Goal: Complete application form

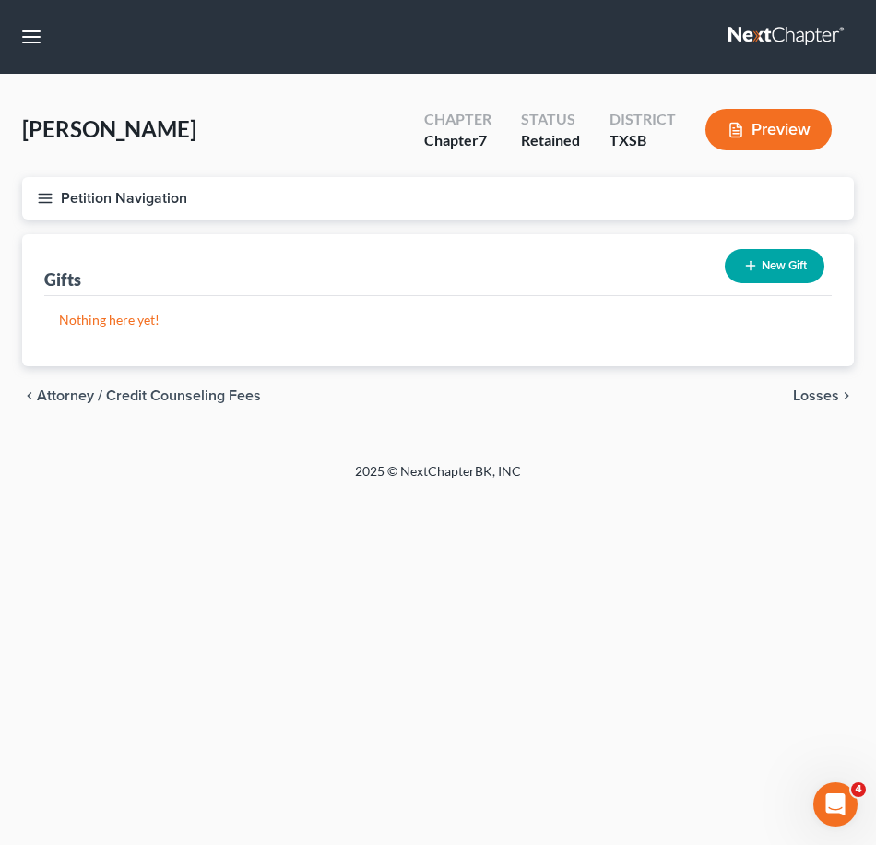
drag, startPoint x: 40, startPoint y: 184, endPoint x: 126, endPoint y: 249, distance: 108.1
click at [40, 184] on button "Petition Navigation" at bounding box center [438, 198] width 832 height 42
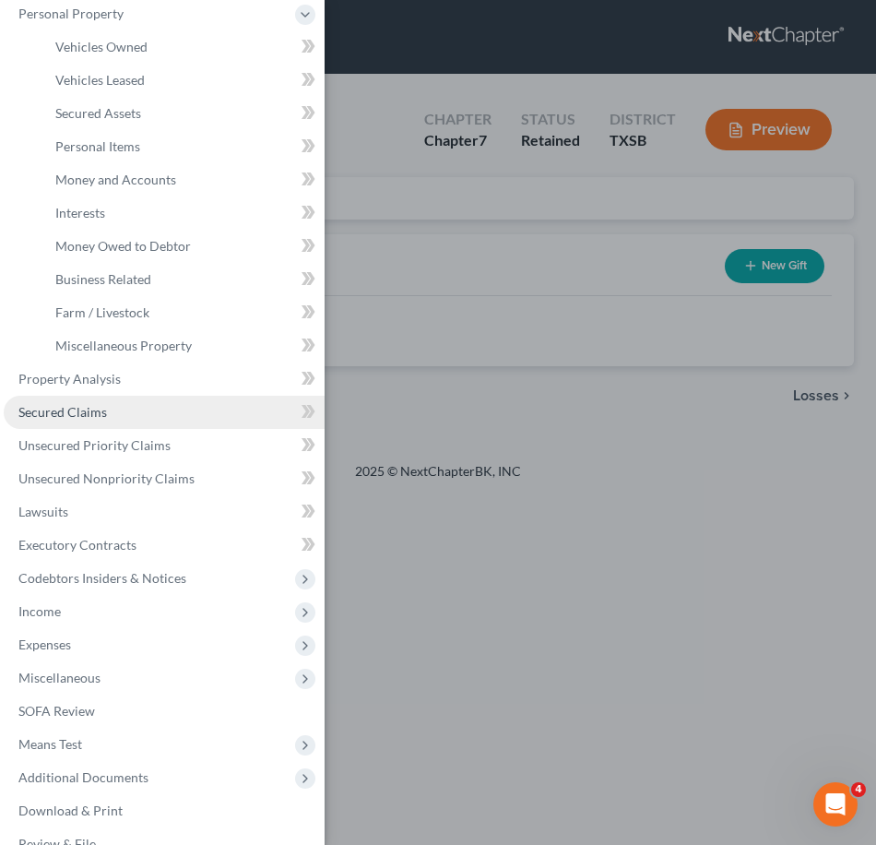
scroll to position [181, 0]
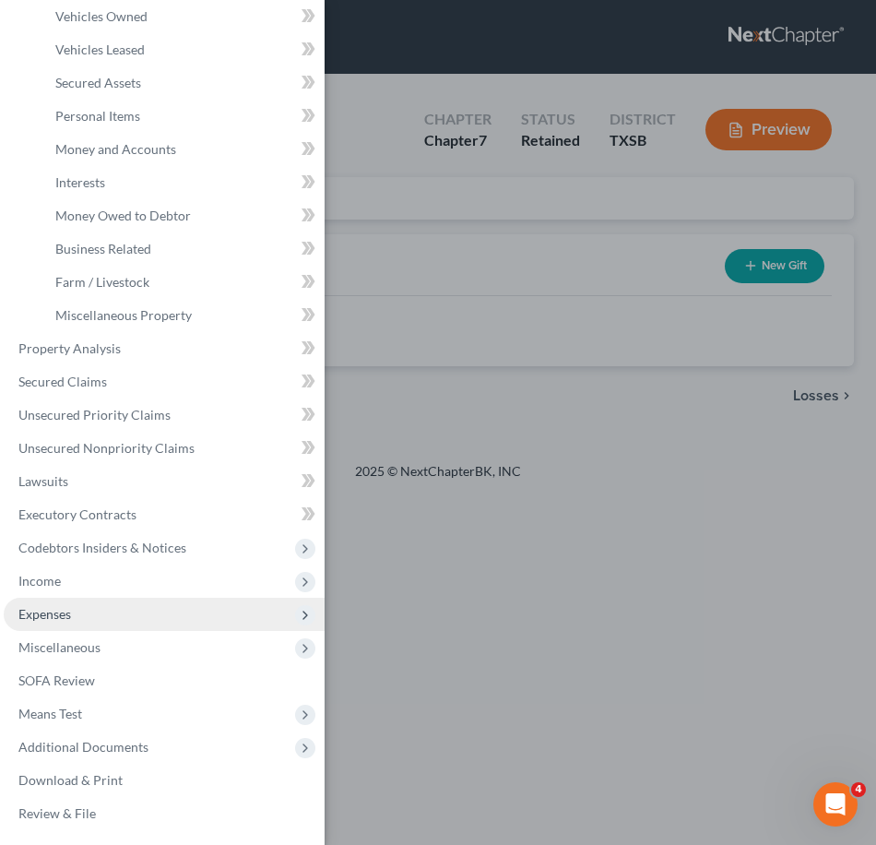
click at [102, 626] on span "Expenses" at bounding box center [164, 614] width 321 height 33
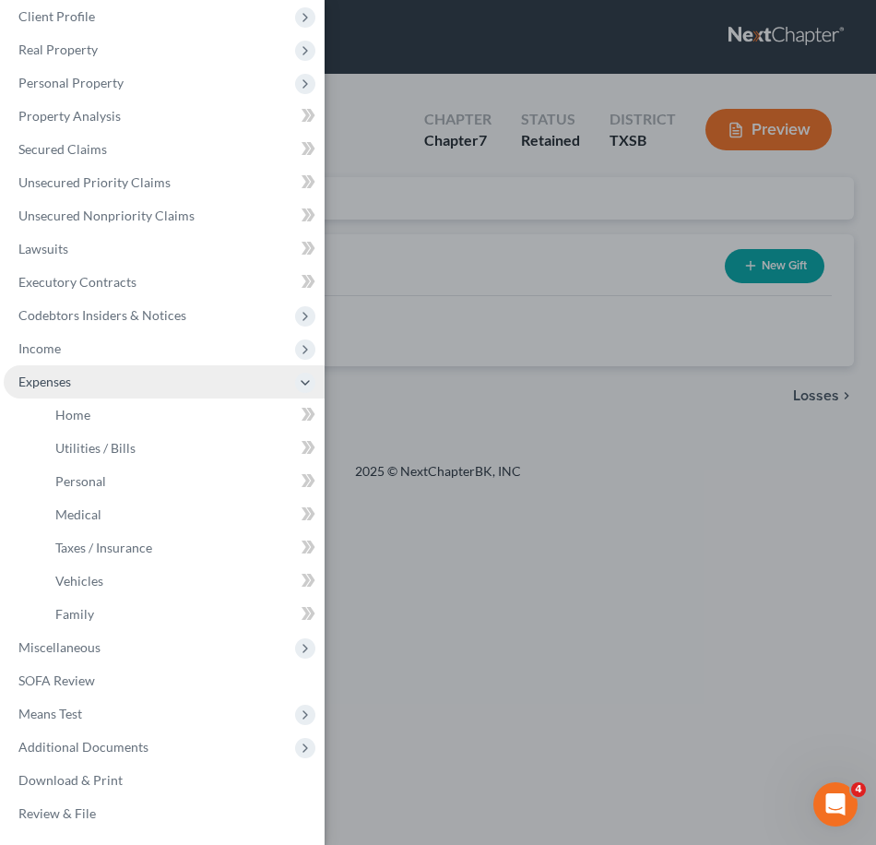
scroll to position [81, 0]
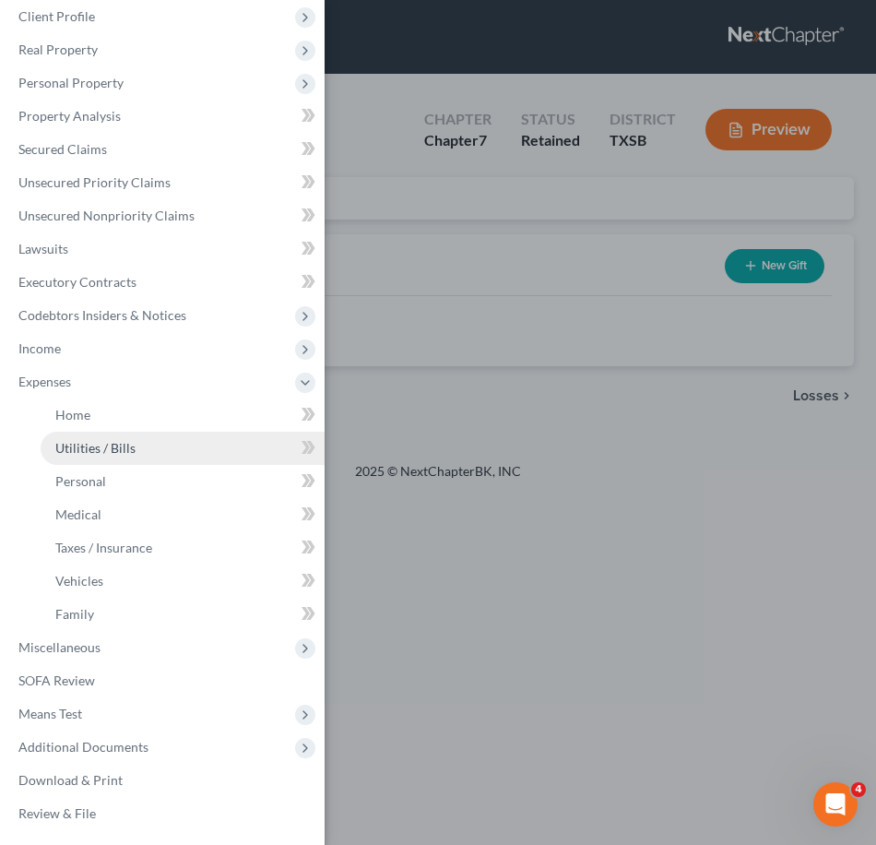
click at [118, 452] on span "Utilities / Bills" at bounding box center [95, 448] width 80 height 16
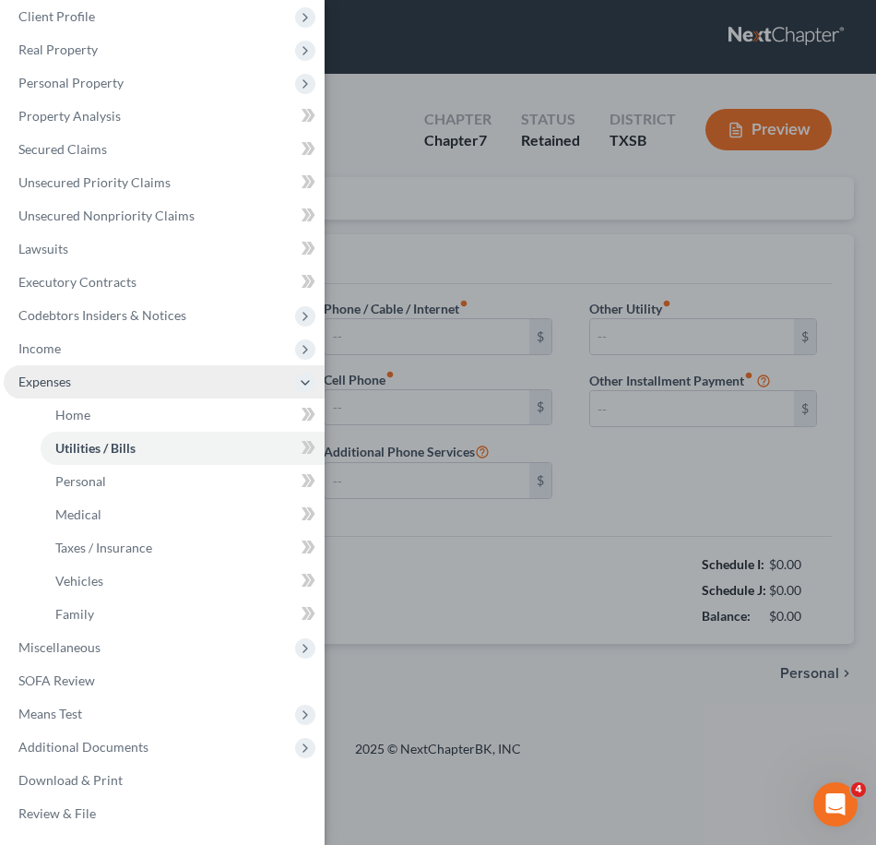
type input "100.00"
type input "25.00"
type input "30.00"
type input "87.00"
type input "0.00"
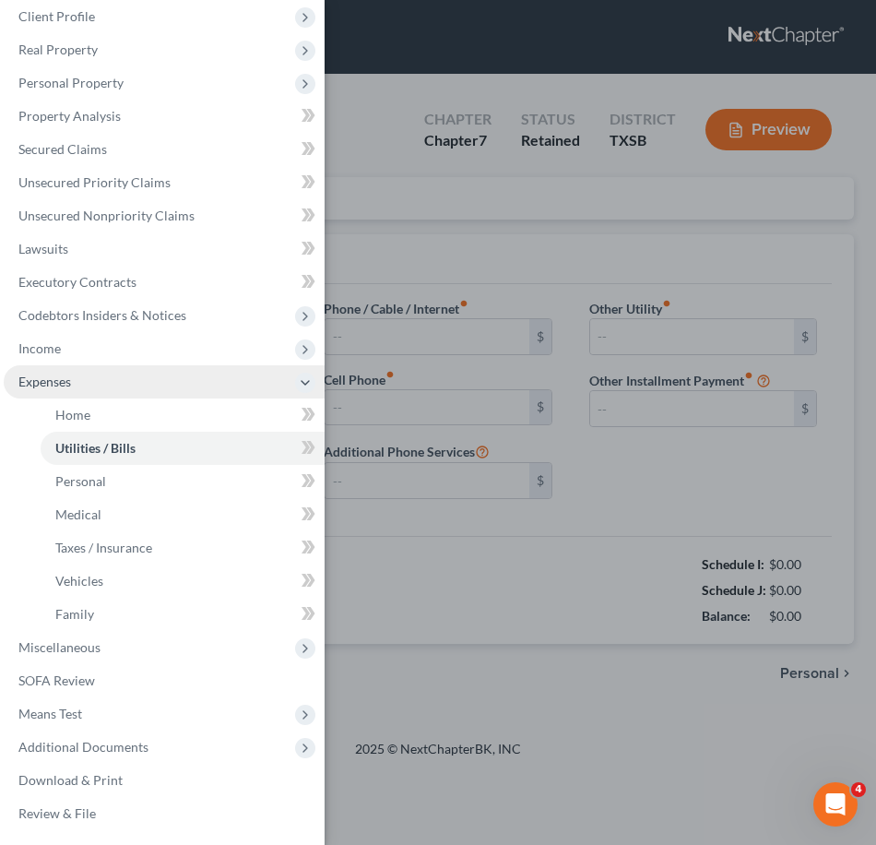
type input "0.00"
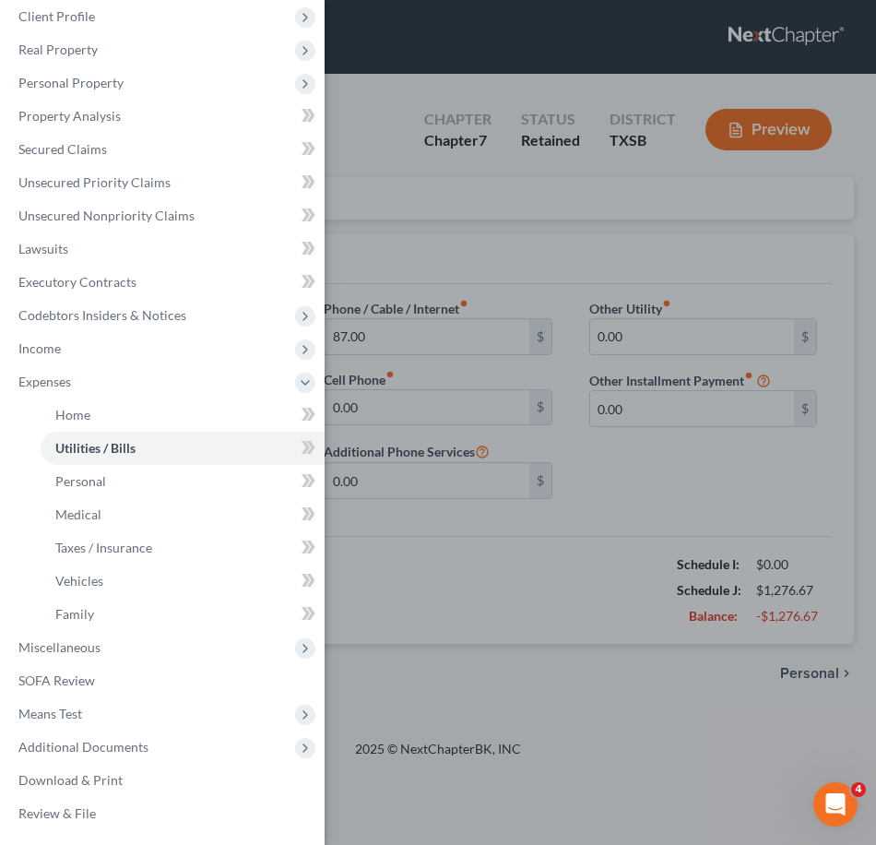
click at [407, 254] on div "Case Dashboard Payments Invoices Payments Payments Credit Report Client Profile" at bounding box center [438, 422] width 876 height 845
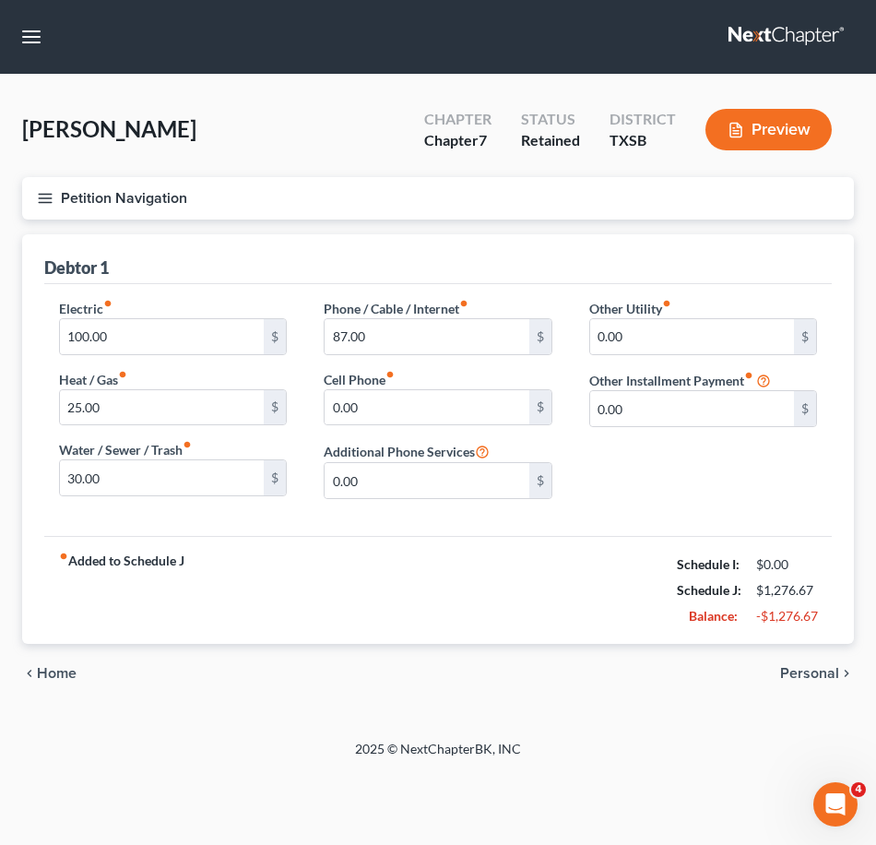
click at [822, 670] on span "Personal" at bounding box center [809, 673] width 59 height 15
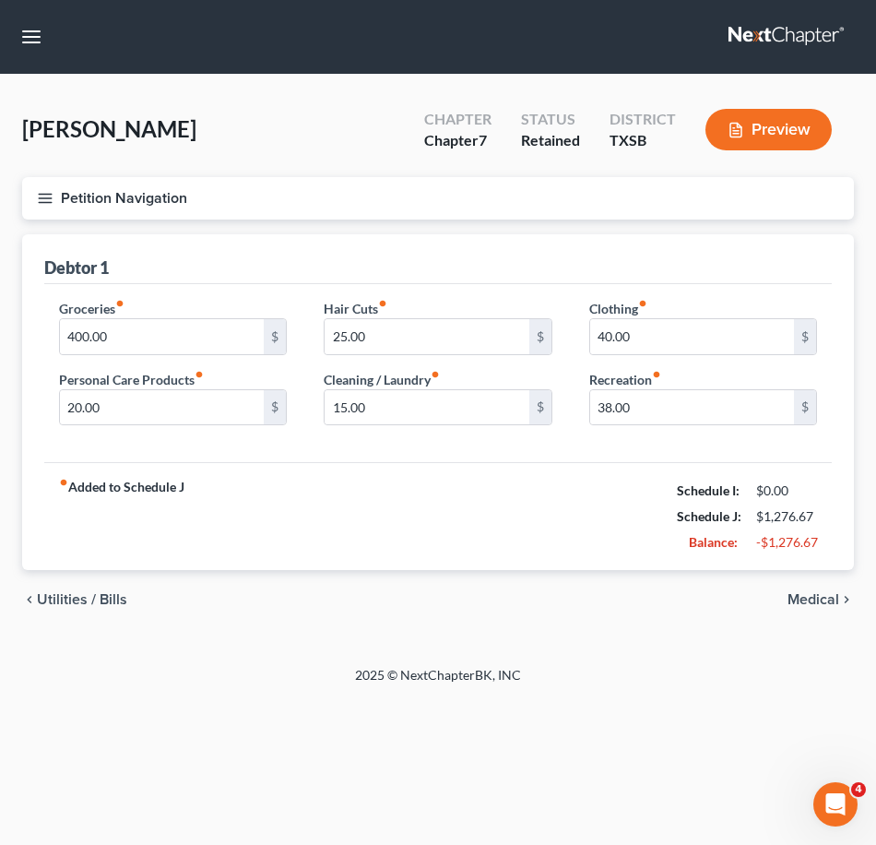
click at [822, 605] on span "Medical" at bounding box center [814, 599] width 52 height 15
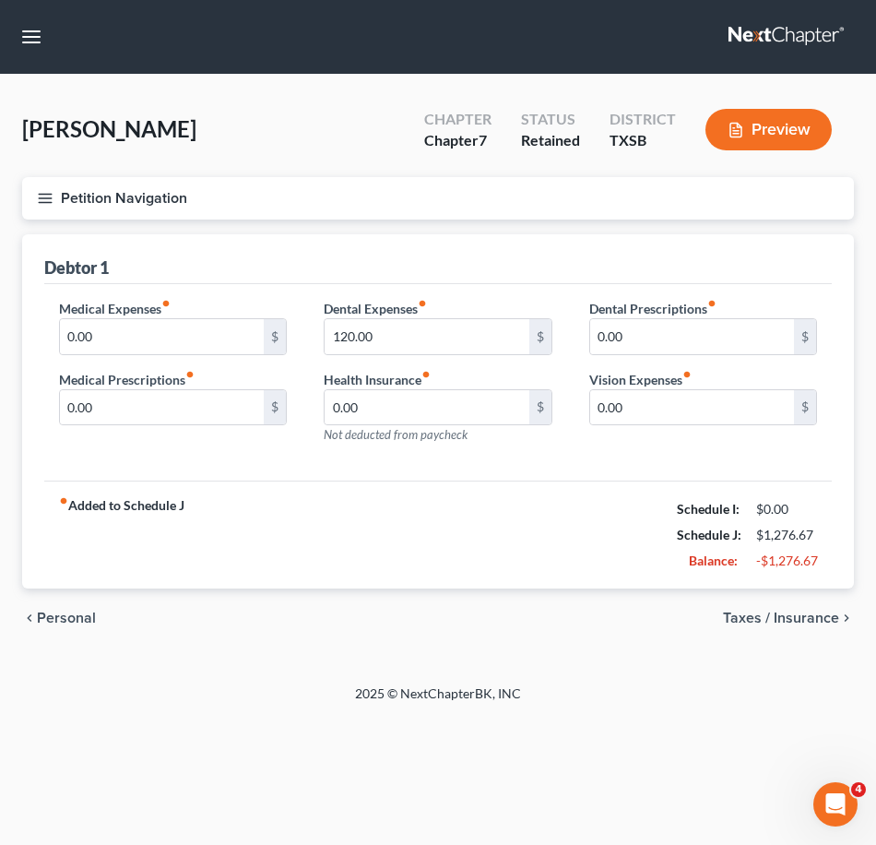
click at [829, 624] on span "Taxes / Insurance" at bounding box center [781, 618] width 116 height 15
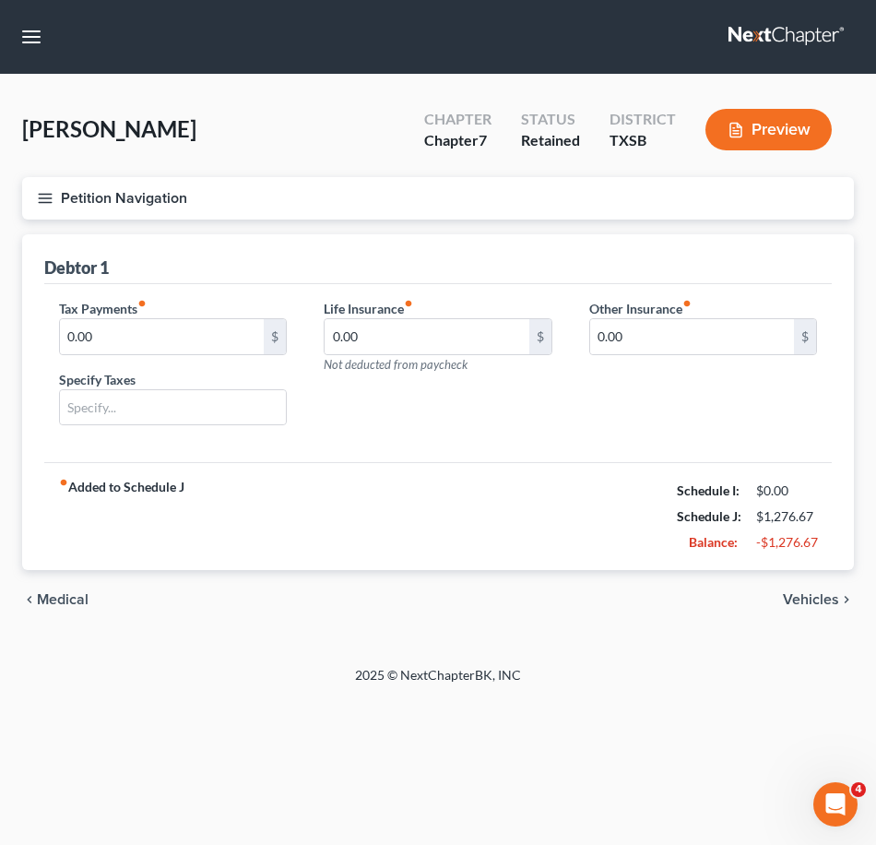
click at [829, 624] on div "chevron_left Medical Vehicles chevron_right" at bounding box center [438, 599] width 832 height 59
click at [820, 607] on span "Vehicles" at bounding box center [811, 599] width 56 height 15
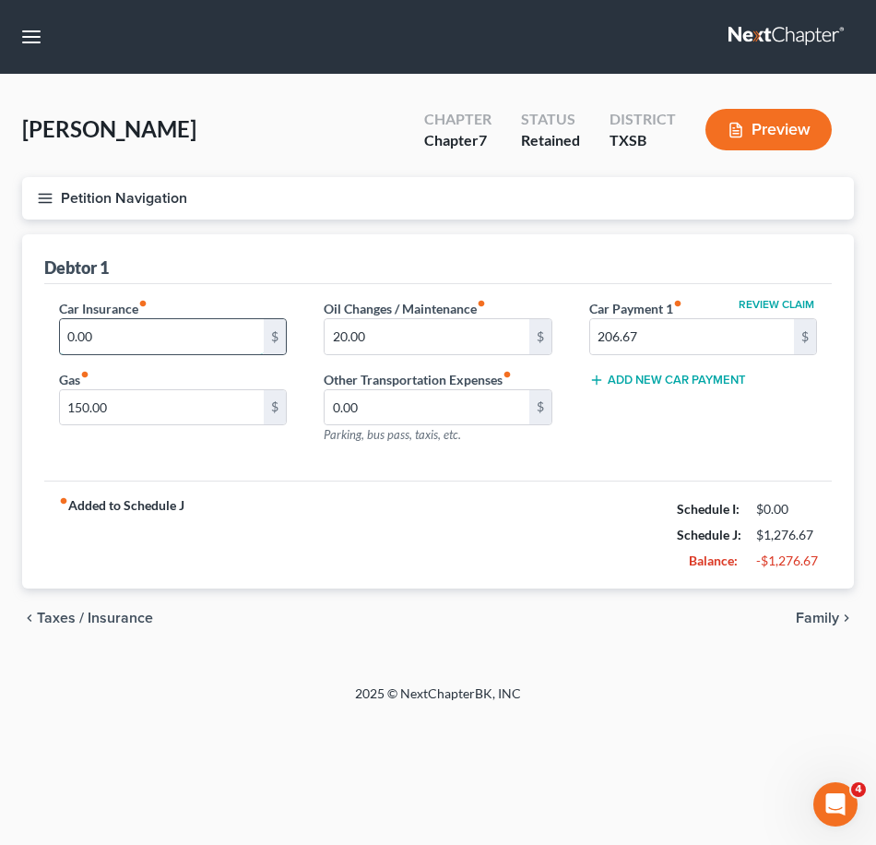
click at [177, 347] on input "0.00" at bounding box center [162, 336] width 204 height 35
type input "98"
click at [313, 494] on div "fiber_manual_record Added to Schedule J Schedule I: $0.00 Schedule J: $1,374.67…" at bounding box center [438, 535] width 788 height 108
click at [658, 429] on div "Review Claim Car Payment 1 fiber_manual_record 206.67 $ Add New Car Payment" at bounding box center [703, 379] width 265 height 160
click at [40, 196] on icon "button" at bounding box center [45, 198] width 17 height 17
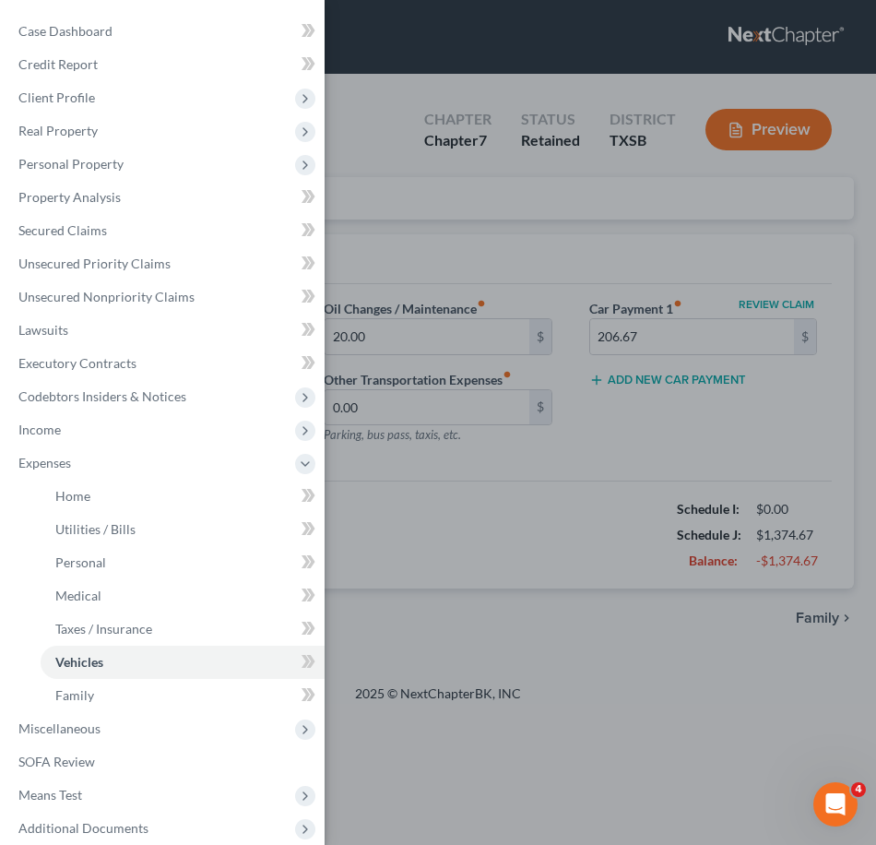
click at [486, 504] on div "Case Dashboard Payments Invoices Payments Payments Credit Report Client Profile" at bounding box center [438, 422] width 876 height 845
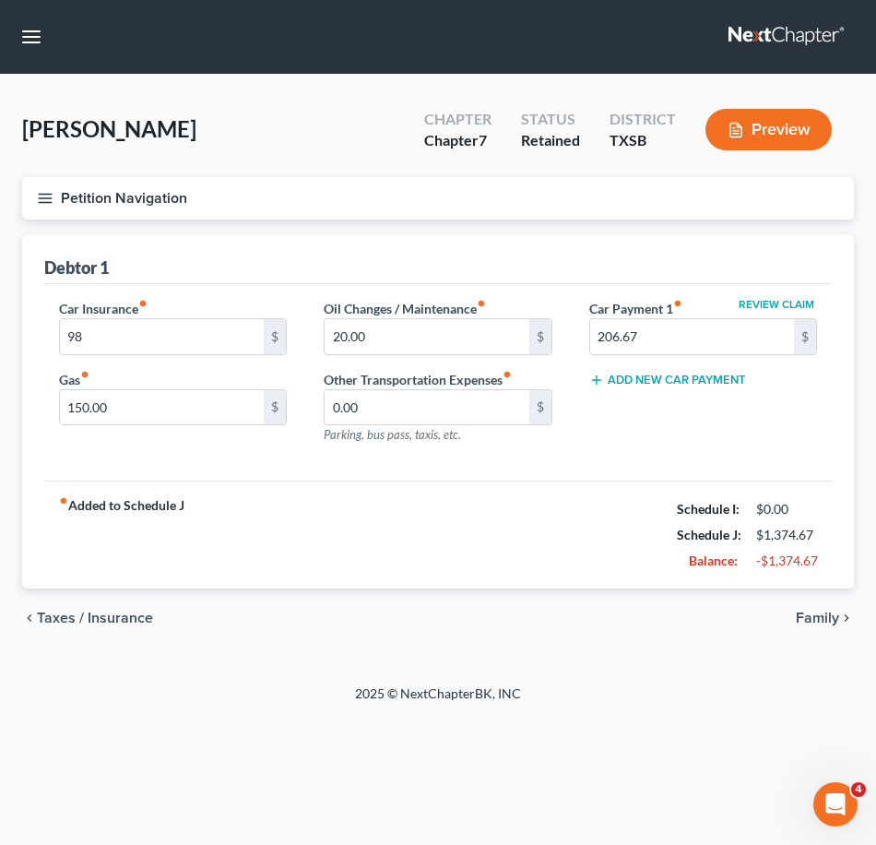
click at [36, 197] on button "Petition Navigation" at bounding box center [438, 198] width 832 height 42
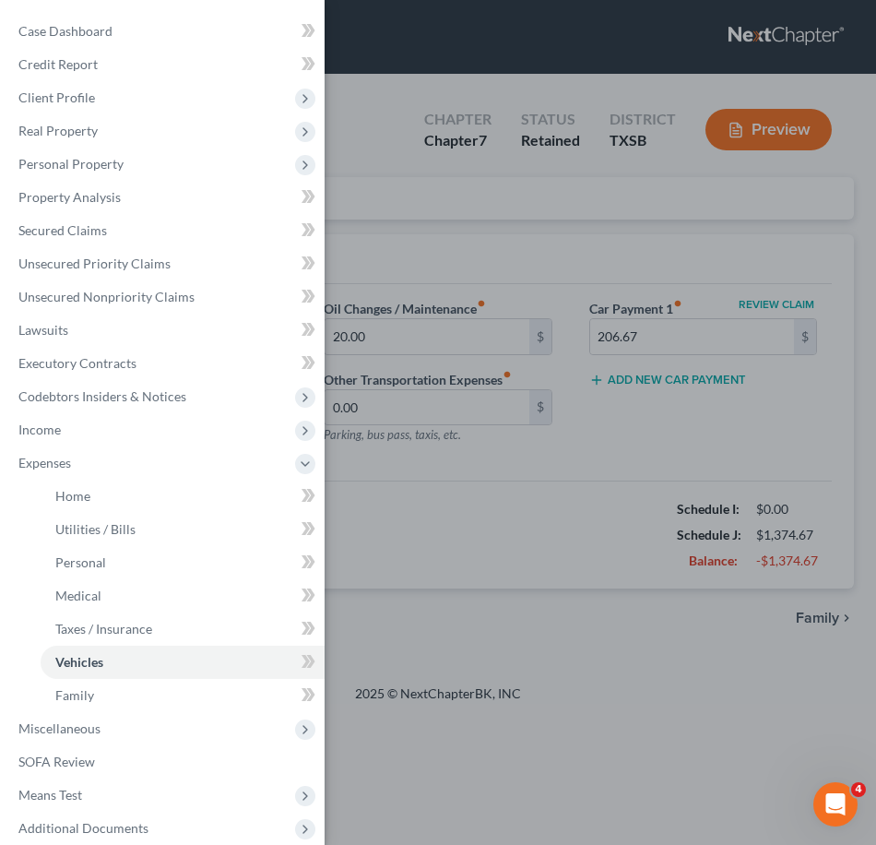
click at [419, 267] on div "Case Dashboard Payments Invoices Payments Payments Credit Report Client Profile" at bounding box center [438, 422] width 876 height 845
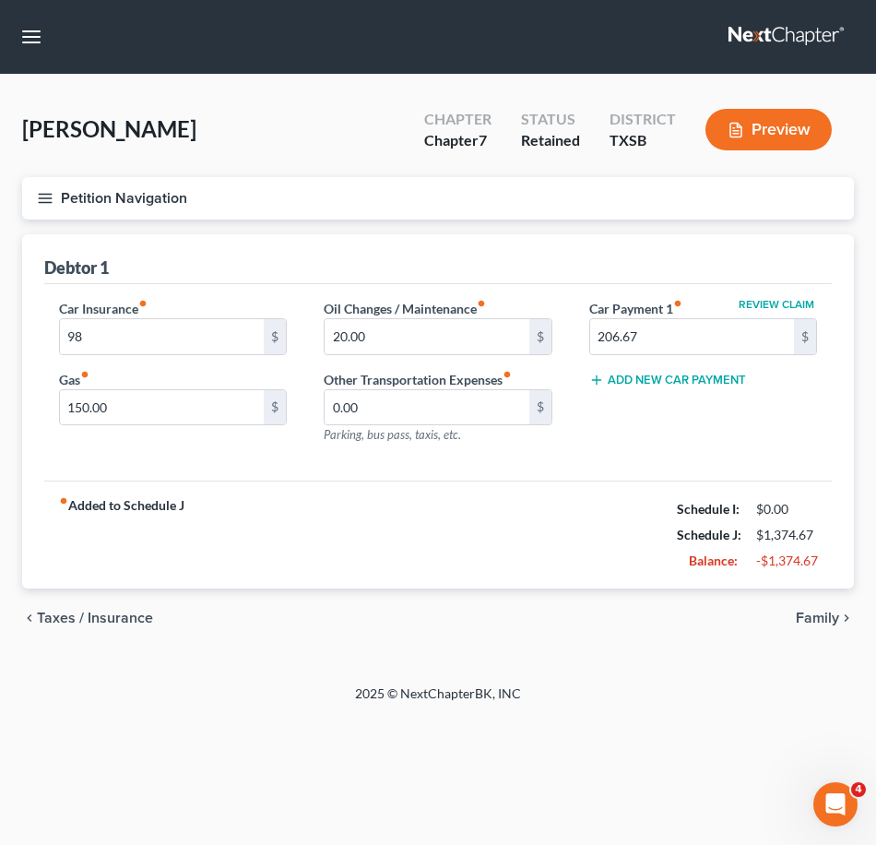
click at [69, 196] on button "Petition Navigation" at bounding box center [438, 198] width 832 height 42
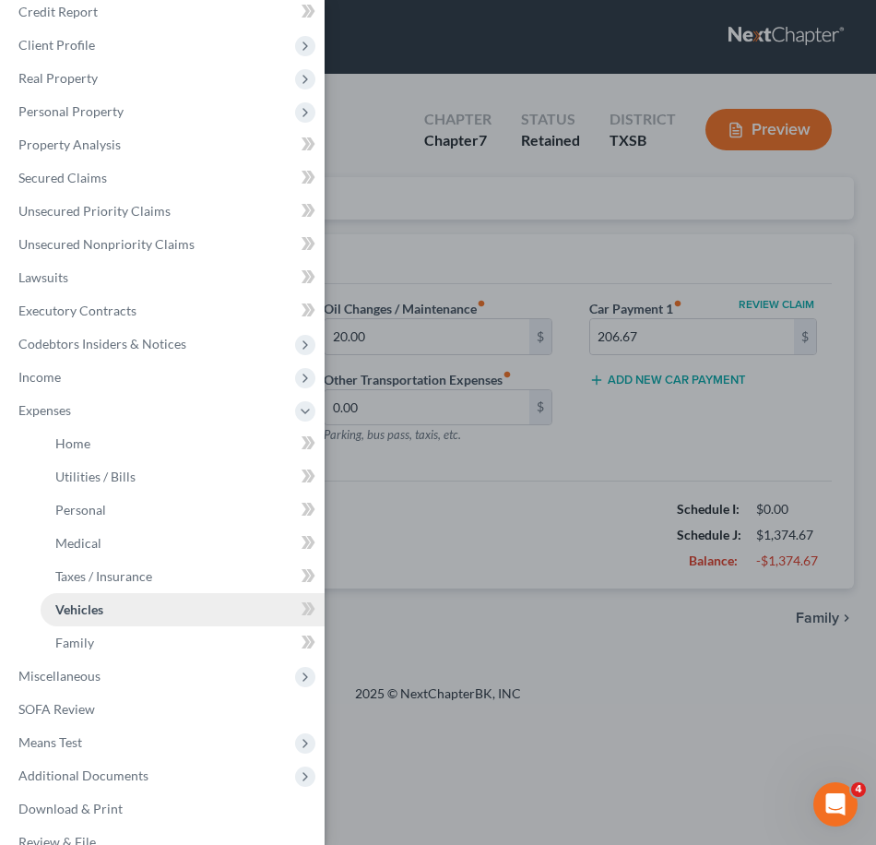
scroll to position [81, 0]
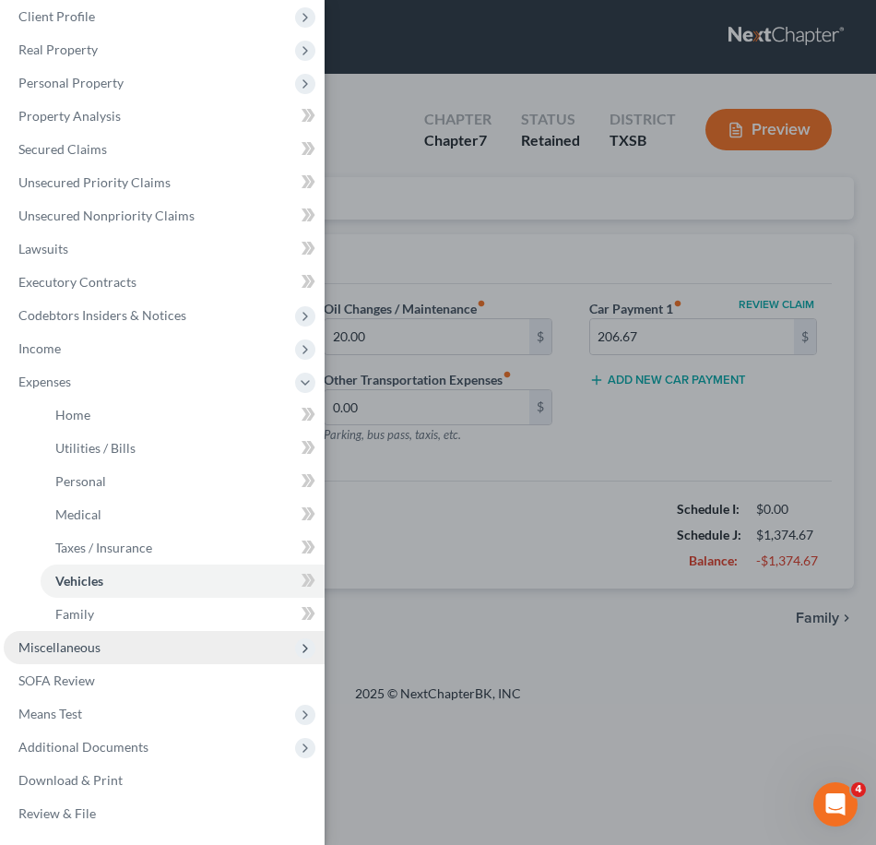
click at [159, 647] on span "Miscellaneous" at bounding box center [164, 647] width 321 height 33
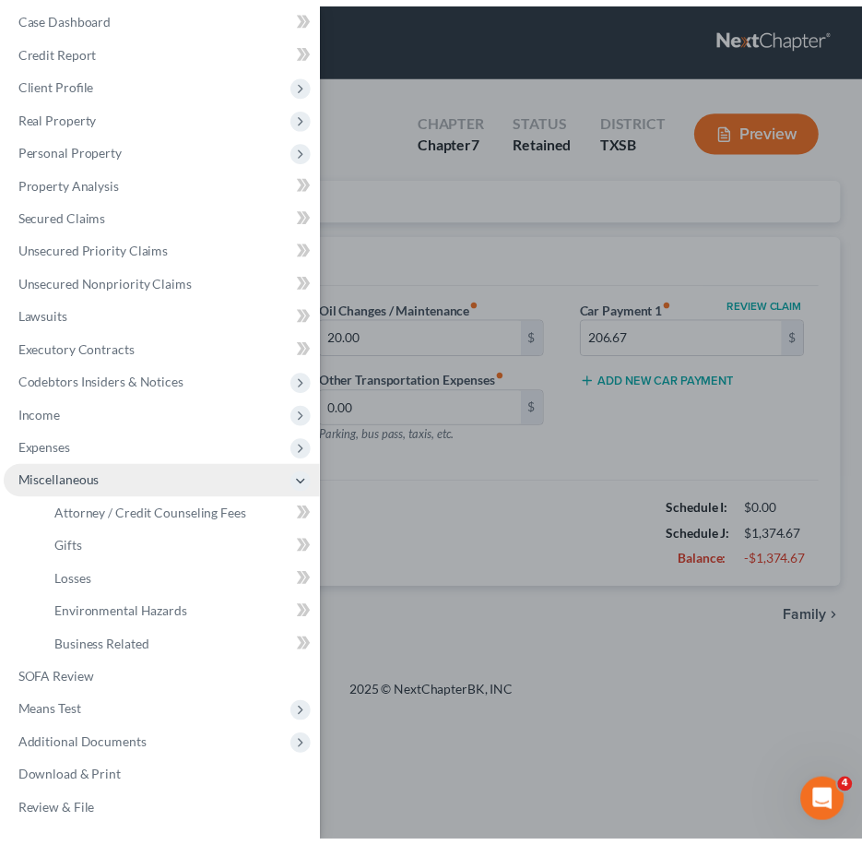
scroll to position [15, 0]
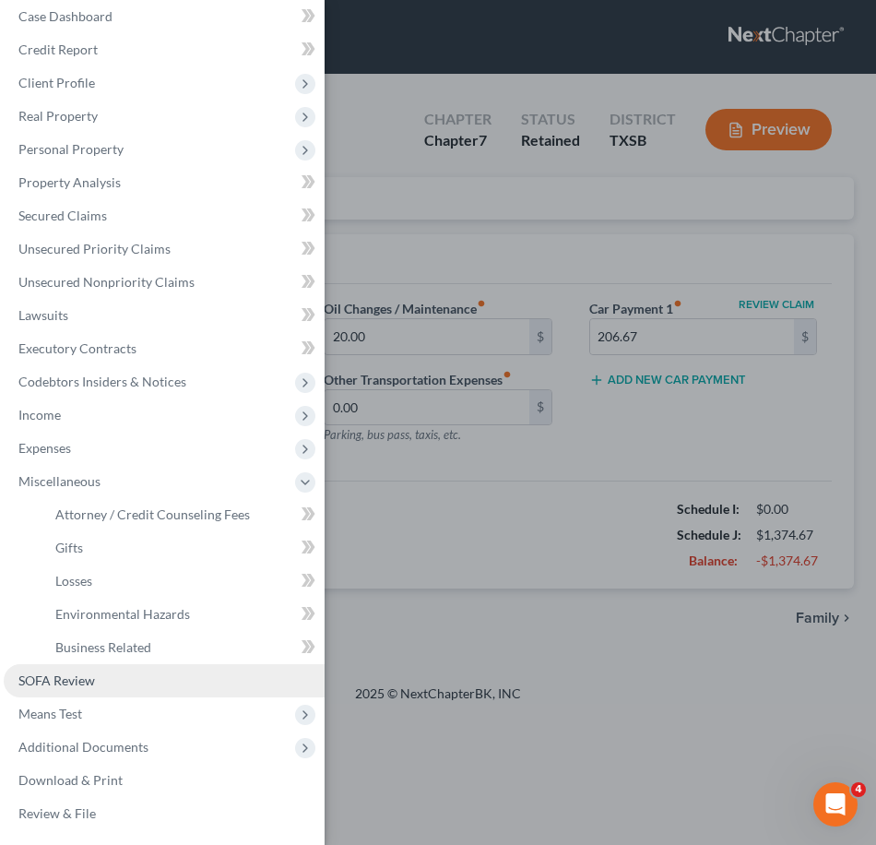
click at [142, 682] on link "SOFA Review" at bounding box center [164, 680] width 321 height 33
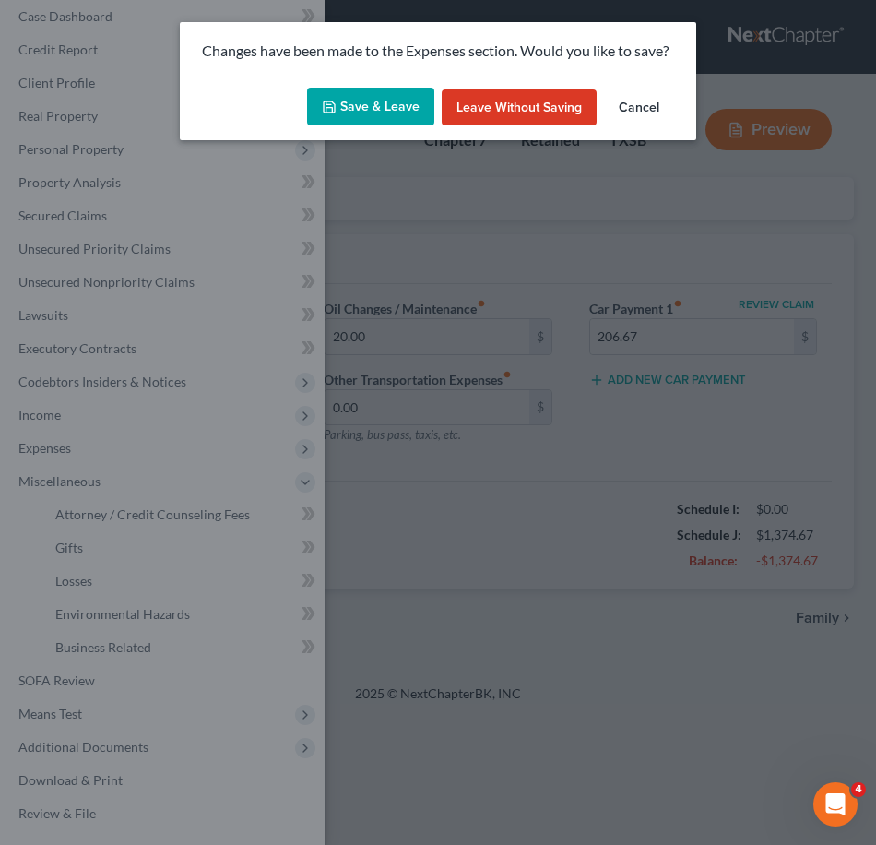
click at [354, 113] on button "Save & Leave" at bounding box center [370, 107] width 127 height 39
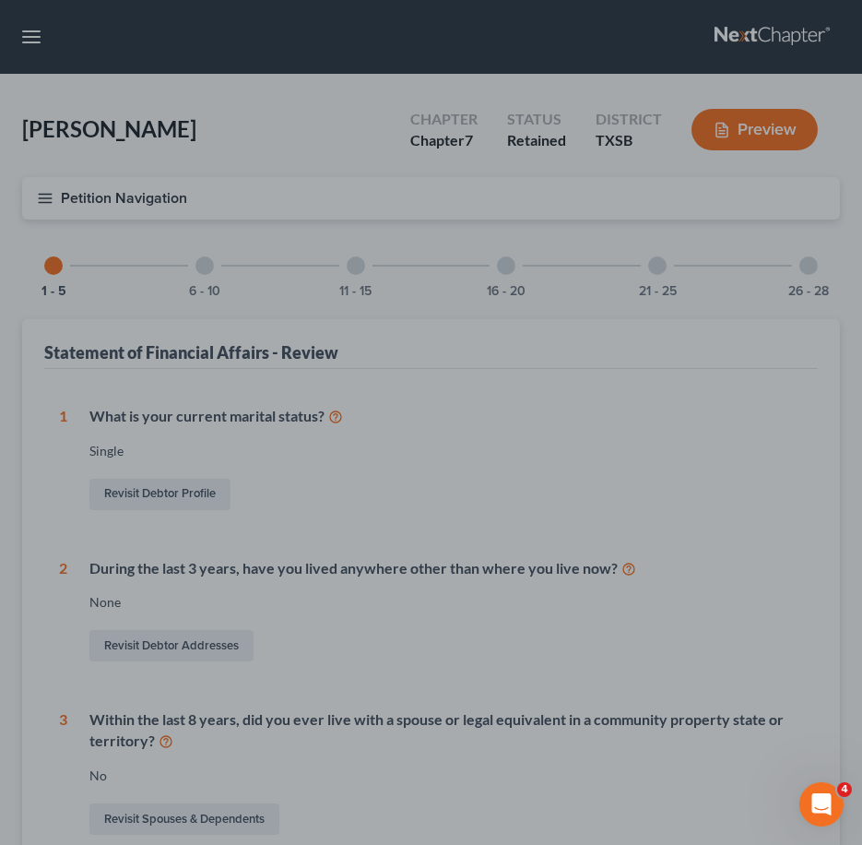
click at [30, 185] on div at bounding box center [431, 422] width 862 height 845
